Goal: Task Accomplishment & Management: Use online tool/utility

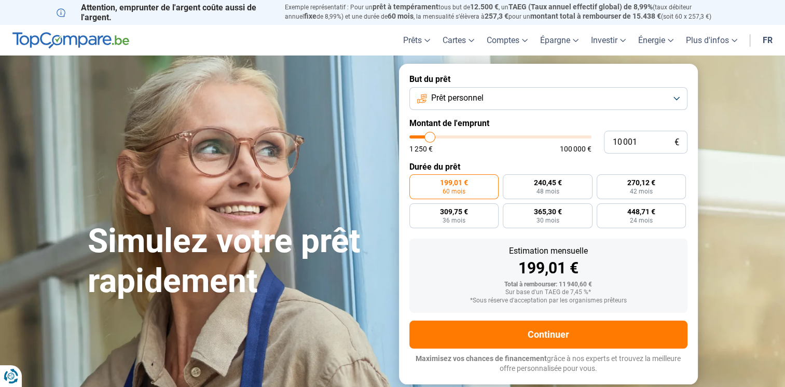
type input "30 000"
type input "30000"
click at [464, 138] on input "range" at bounding box center [500, 136] width 182 height 3
radio input "false"
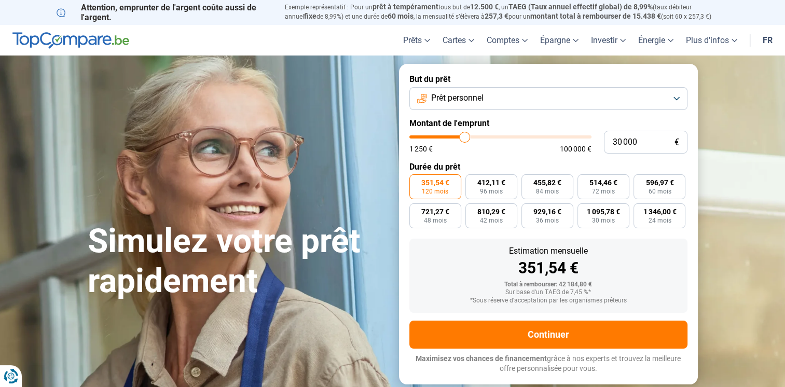
type input "2750"
click at [417, 139] on input "range" at bounding box center [500, 136] width 182 height 3
type input "2 750"
radio input "true"
